Goal: Task Accomplishment & Management: Manage account settings

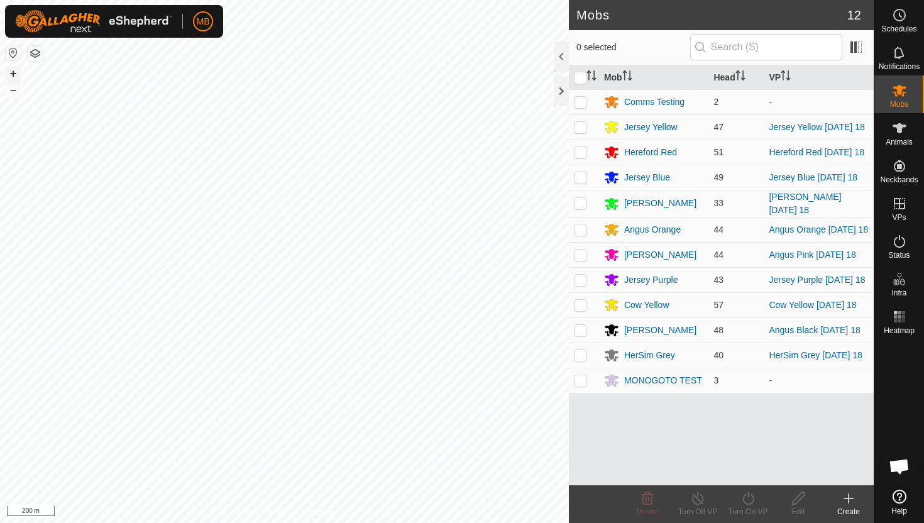
click at [9, 70] on button "+" at bounding box center [13, 73] width 15 height 15
click at [899, 131] on icon at bounding box center [899, 128] width 14 height 10
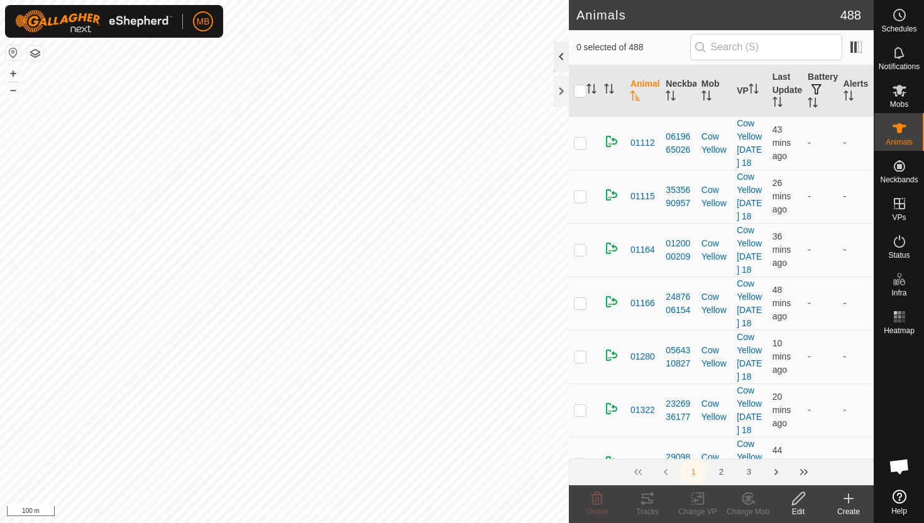
click at [560, 55] on div at bounding box center [561, 56] width 15 height 30
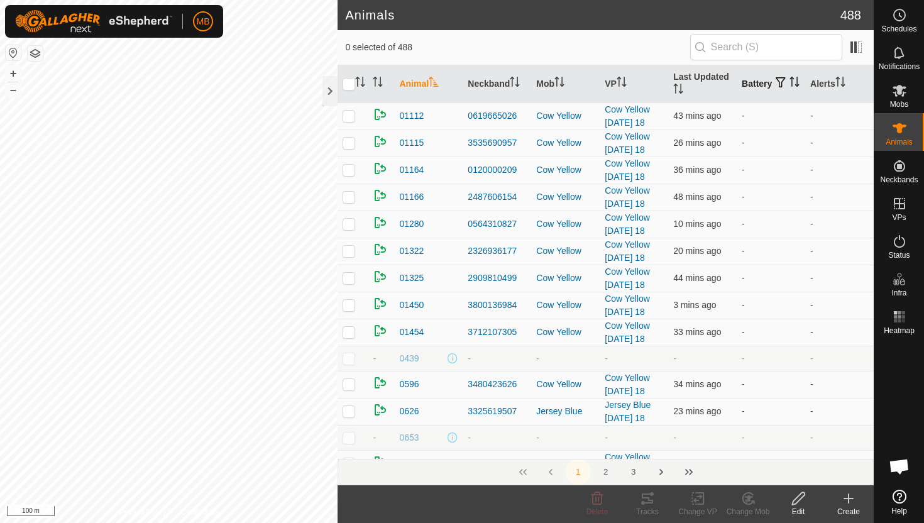
click at [797, 86] on icon "Activate to sort" at bounding box center [797, 82] width 1 height 10
click at [789, 86] on icon "Activate to sort" at bounding box center [794, 82] width 10 height 10
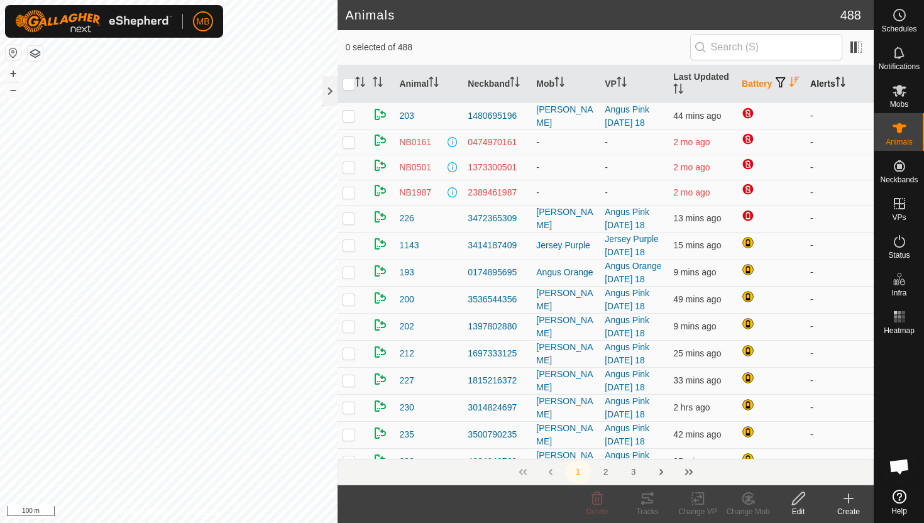
click at [843, 82] on icon "Activate to sort" at bounding box center [840, 82] width 10 height 10
click at [843, 82] on icon "Activate to sort" at bounding box center [839, 82] width 9 height 10
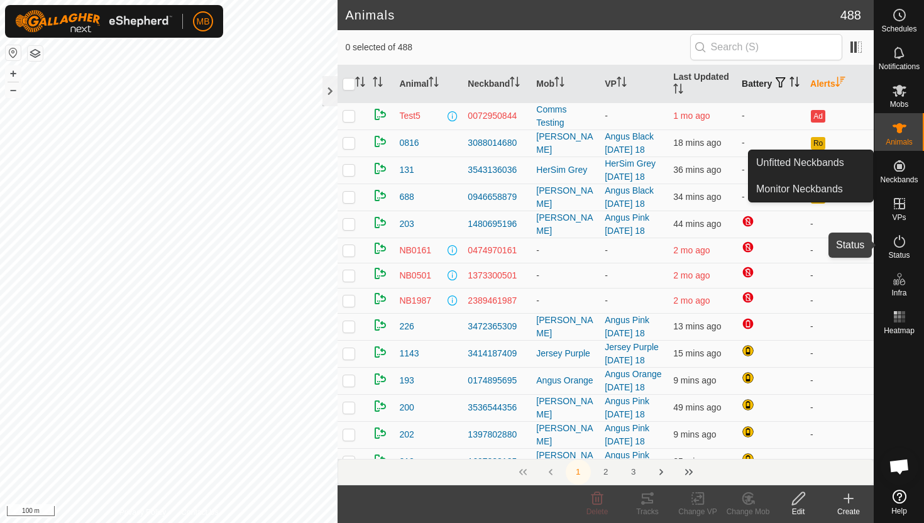
click at [894, 239] on icon at bounding box center [899, 241] width 15 height 15
